Goal: Task Accomplishment & Management: Use online tool/utility

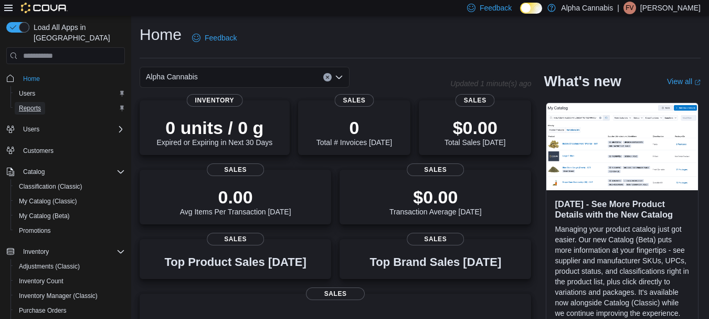
click at [33, 104] on span "Reports" at bounding box center [30, 108] width 22 height 8
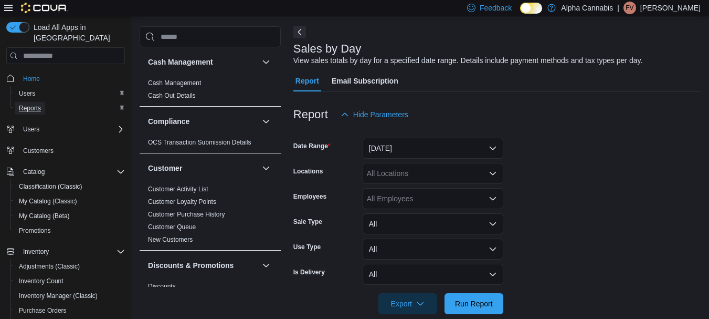
scroll to position [57, 0]
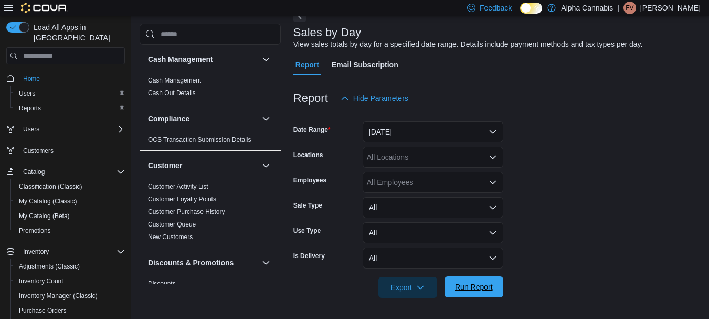
click at [474, 280] on span "Run Report" at bounding box center [474, 286] width 46 height 21
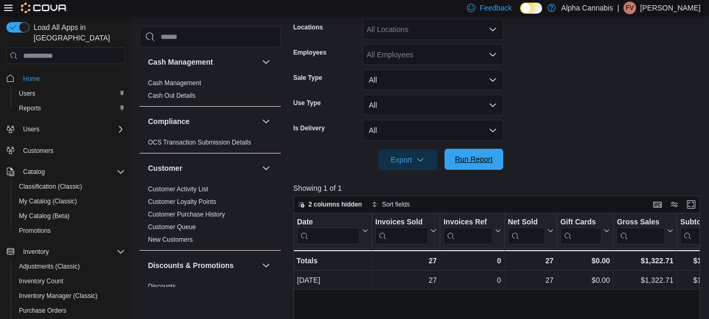
scroll to position [162, 0]
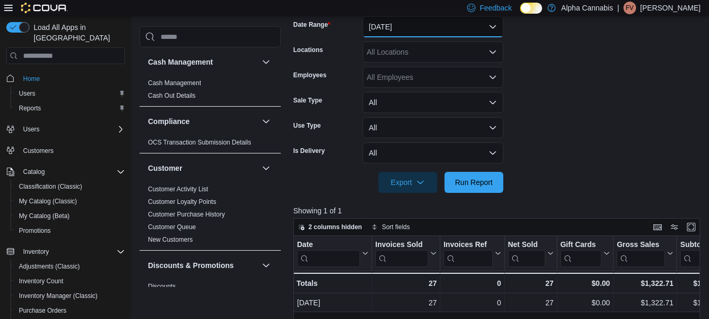
click at [406, 29] on button "[DATE]" at bounding box center [433, 26] width 141 height 21
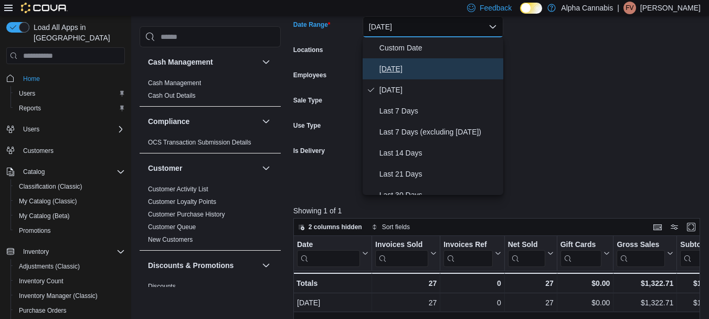
click at [392, 69] on span "[DATE]" at bounding box center [440, 68] width 120 height 13
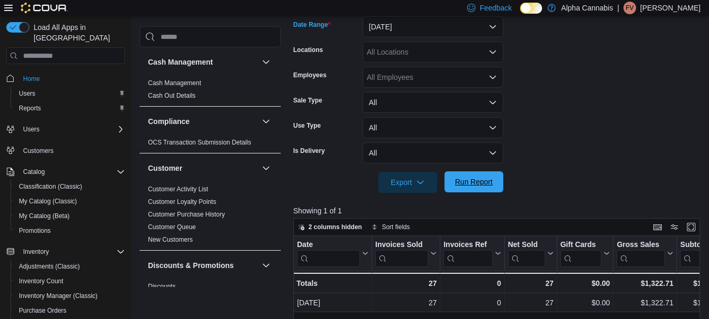
click at [468, 178] on span "Run Report" at bounding box center [474, 181] width 38 height 11
